Goal: Share content: Share content

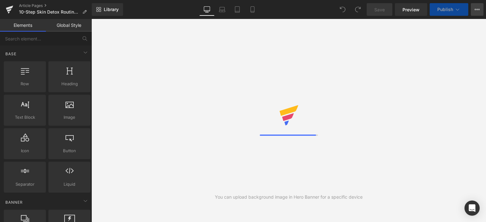
click at [476, 10] on icon at bounding box center [476, 9] width 5 height 5
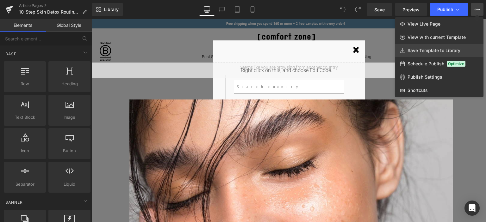
click at [419, 47] on link "Save Template to Library" at bounding box center [439, 50] width 89 height 13
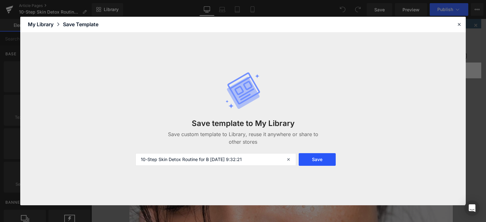
click at [318, 161] on button "Save" at bounding box center [316, 159] width 37 height 13
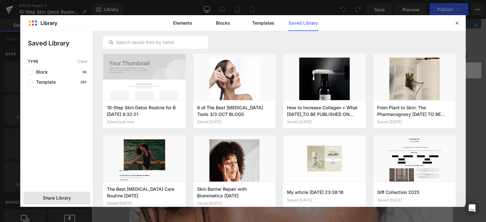
click at [70, 198] on span "Share Library" at bounding box center [57, 198] width 28 height 6
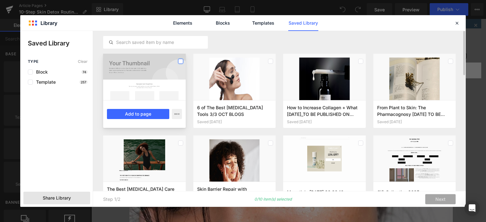
click at [180, 62] on label at bounding box center [180, 61] width 5 height 5
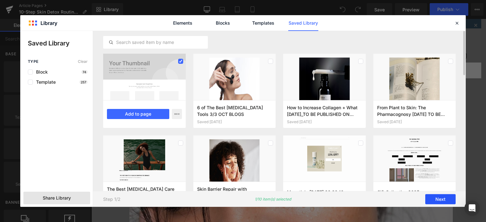
click at [438, 198] on button "Next" at bounding box center [440, 199] width 30 height 10
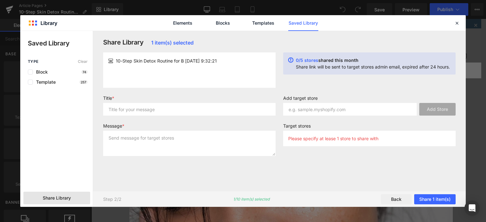
click at [325, 138] on p "Please specify at lease 1 store to share with" at bounding box center [333, 138] width 90 height 5
click at [355, 114] on input "text" at bounding box center [349, 109] width 133 height 13
paste input "davines-[GEOGRAPHIC_DATA]"
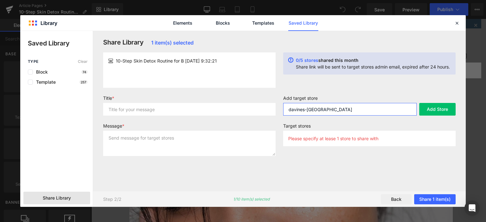
type input "davines-[GEOGRAPHIC_DATA]"
click at [348, 122] on div "Add target store davines-[GEOGRAPHIC_DATA] Add Store Target stores Please speci…" at bounding box center [369, 123] width 180 height 56
click at [429, 108] on button "Add Store" at bounding box center [437, 109] width 36 height 13
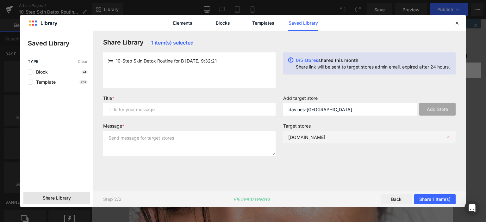
click at [405, 137] on div "[DOMAIN_NAME]" at bounding box center [369, 137] width 172 height 13
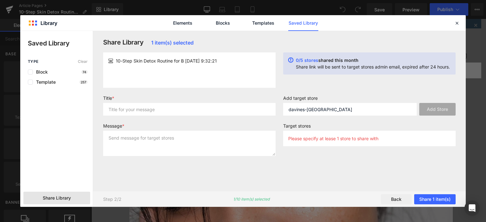
click at [372, 122] on div "Add target store davines-[GEOGRAPHIC_DATA] Add Store Target stores Please speci…" at bounding box center [369, 123] width 180 height 56
drag, startPoint x: 339, startPoint y: 140, endPoint x: 361, endPoint y: 145, distance: 22.5
click at [339, 140] on p "Please specify at lease 1 store to share with" at bounding box center [333, 138] width 90 height 5
drag, startPoint x: 427, startPoint y: 136, endPoint x: 402, endPoint y: 128, distance: 26.8
click at [427, 135] on div "Please specify at lease 1 store to share with" at bounding box center [369, 138] width 172 height 15
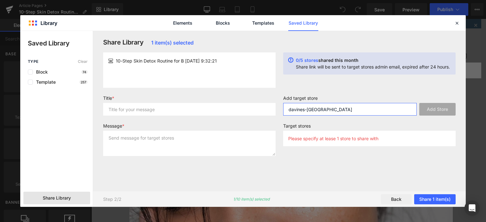
click at [335, 111] on input "davines-[GEOGRAPHIC_DATA]" at bounding box center [349, 109] width 133 height 13
paste input "davines-[GEOGRAPHIC_DATA]"
type input "davines-[GEOGRAPHIC_DATA]"
click at [434, 108] on button "Add Store" at bounding box center [437, 109] width 36 height 13
click at [379, 127] on label "Target stores" at bounding box center [369, 127] width 172 height 8
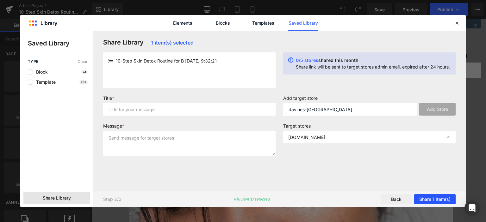
click at [425, 198] on button "Share 1 item(s)" at bounding box center [434, 199] width 41 height 10
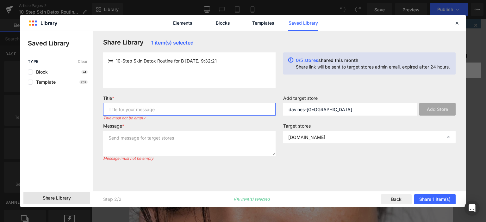
click at [154, 107] on input "text" at bounding box center [189, 109] width 172 height 13
type input "new template"
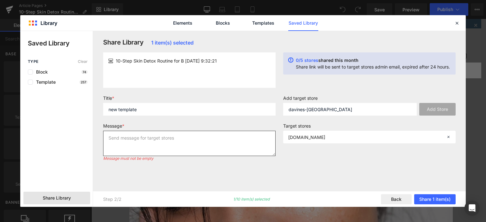
click at [183, 139] on textarea at bounding box center [189, 143] width 172 height 25
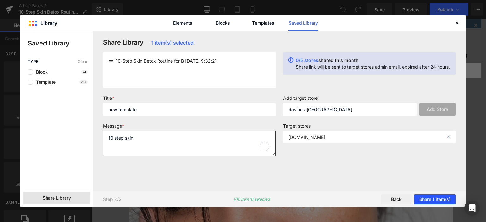
type textarea "10 step skin"
click at [439, 199] on button "Share 1 item(s)" at bounding box center [434, 199] width 41 height 10
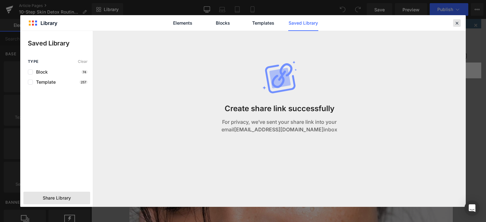
click at [455, 24] on icon at bounding box center [457, 23] width 6 height 6
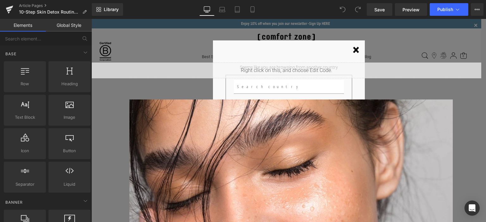
click at [355, 50] on span "×" at bounding box center [355, 50] width 7 height 8
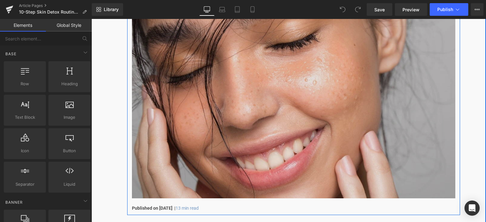
scroll to position [285, 0]
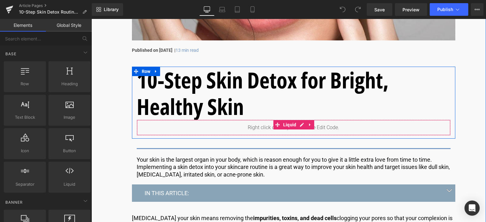
click at [222, 130] on div "Liquid" at bounding box center [294, 128] width 314 height 16
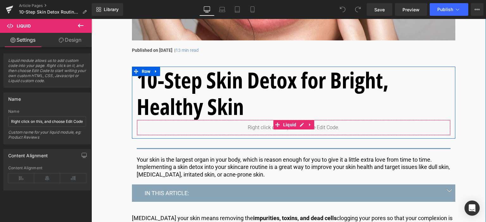
click at [301, 125] on div "Liquid" at bounding box center [294, 128] width 314 height 16
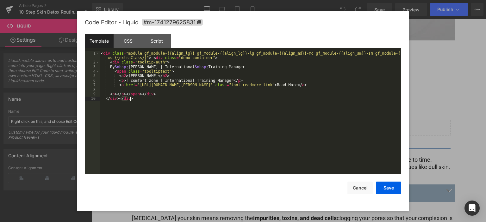
click at [189, 117] on div "< div class = "module gf_module-{{align_lg}} gf_module-{{align_lg}}-lg gf_modul…" at bounding box center [250, 119] width 301 height 137
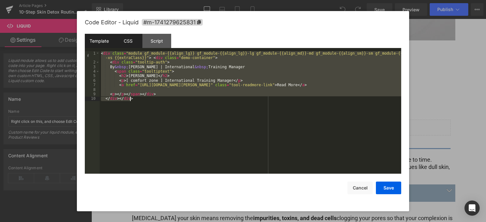
click at [132, 42] on div "CSS" at bounding box center [128, 41] width 29 height 14
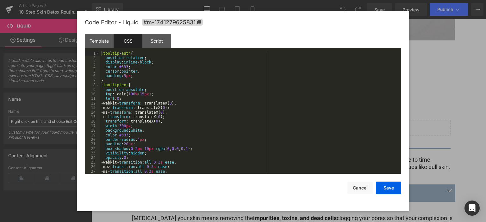
click at [179, 113] on div ".tooltip-auth { position : relative ; display : inline-block ; color : #333 ; c…" at bounding box center [249, 117] width 299 height 132
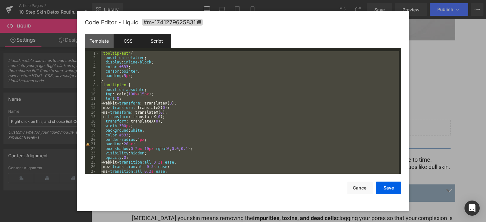
click at [160, 43] on div "Script" at bounding box center [156, 41] width 29 height 14
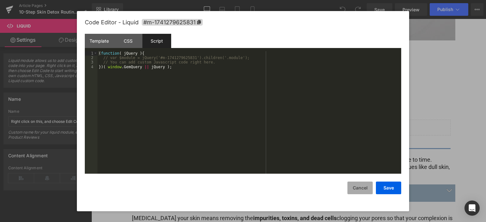
click at [360, 187] on button "Cancel" at bounding box center [359, 188] width 25 height 13
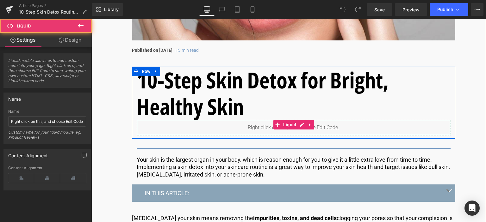
click at [254, 128] on div "Liquid" at bounding box center [294, 128] width 314 height 16
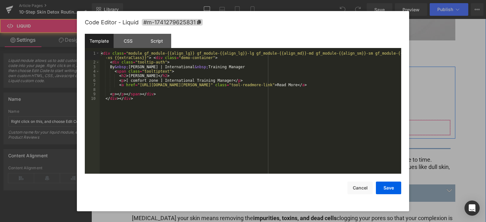
click at [301, 124] on div "Liquid" at bounding box center [294, 128] width 314 height 16
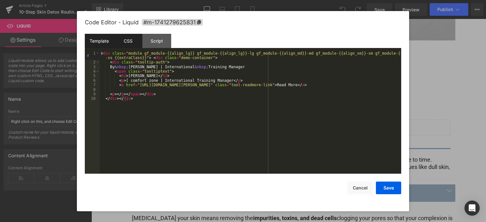
click at [135, 40] on div "CSS" at bounding box center [128, 41] width 29 height 14
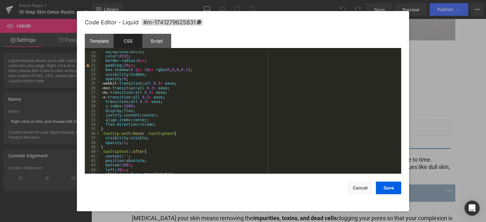
scroll to position [0, 0]
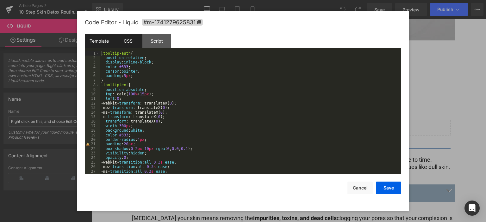
click at [101, 43] on div "Template" at bounding box center [99, 41] width 29 height 14
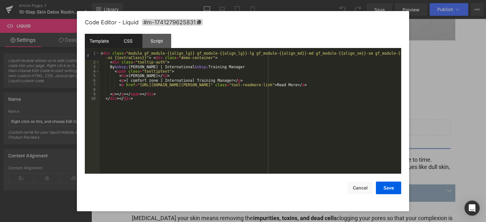
click at [127, 40] on div "CSS" at bounding box center [128, 41] width 29 height 14
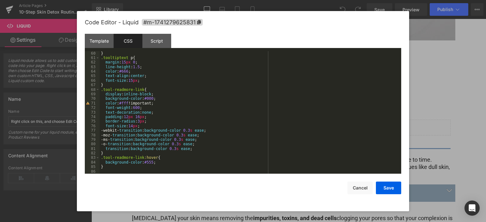
scroll to position [268, 0]
click at [353, 184] on button "Cancel" at bounding box center [359, 188] width 25 height 13
